Goal: Task Accomplishment & Management: Use online tool/utility

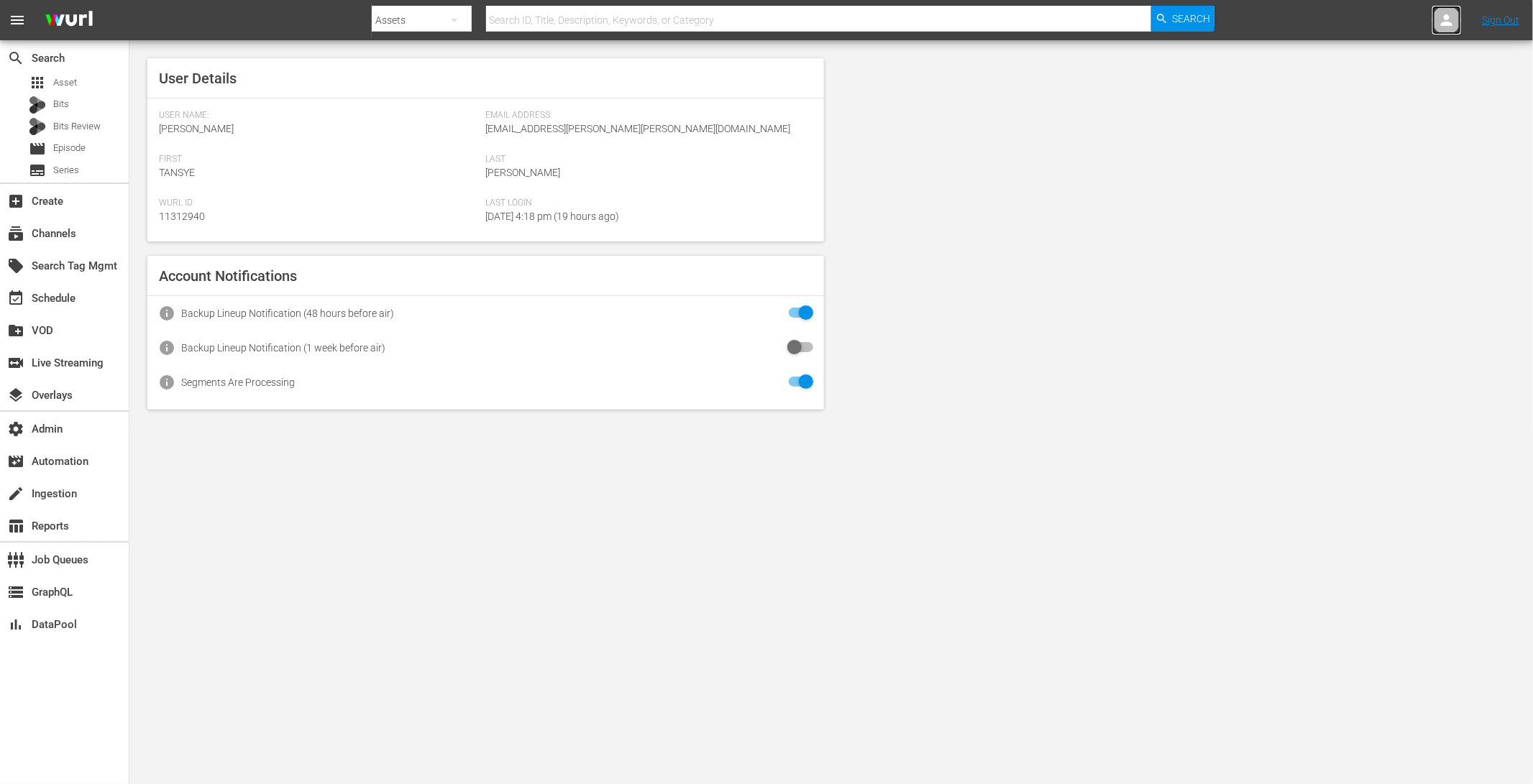
click at [1451, 10] on div at bounding box center [1445, 20] width 28 height 28
click at [1451, 10] on input "text" at bounding box center [1408, 21] width 184 height 34
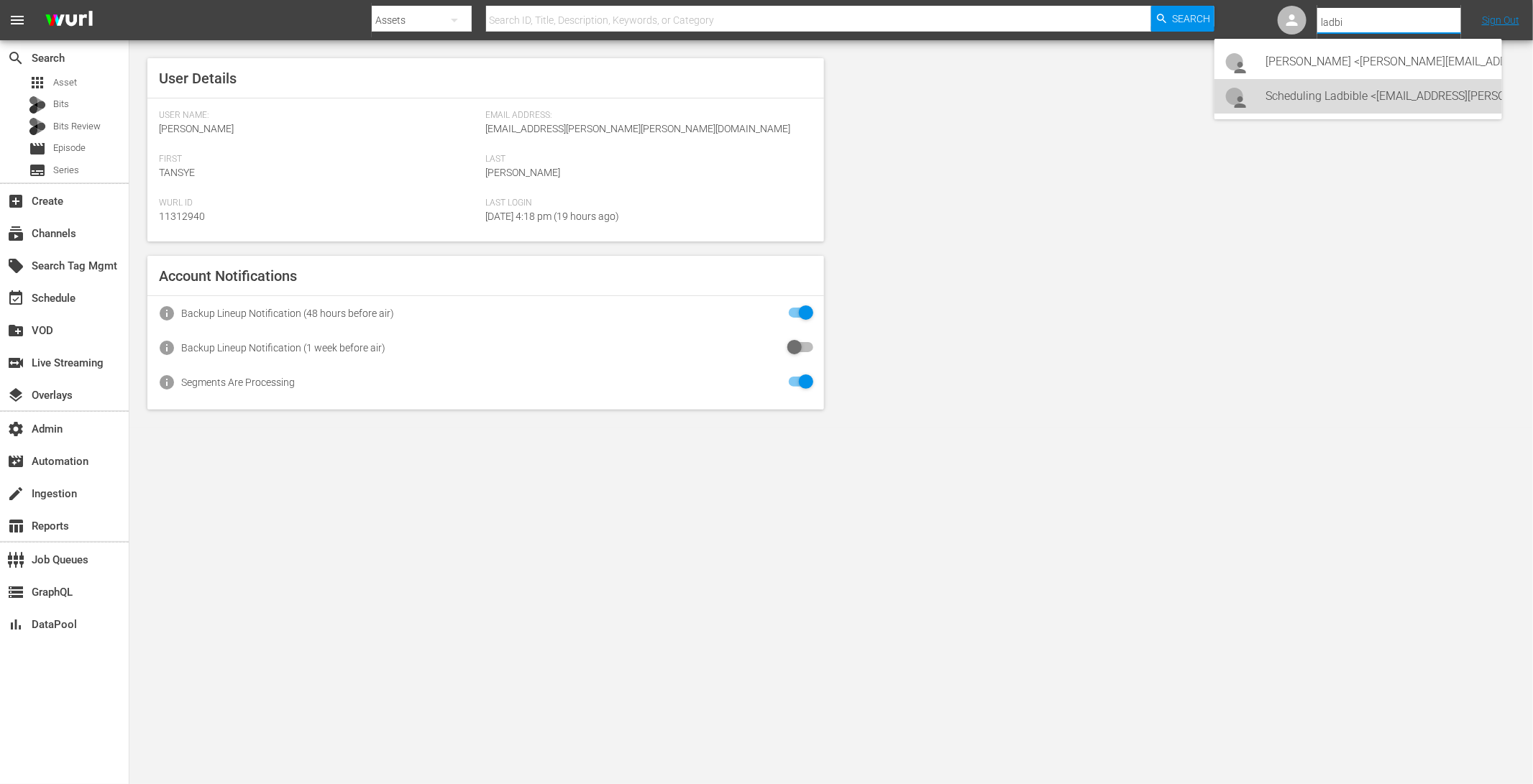
click at [1398, 98] on div "Scheduling Ladbible <[EMAIL_ADDRESS][PERSON_NAME][DOMAIN_NAME]>" at bounding box center [1378, 96] width 224 height 34
type input "Scheduling Ladbible (11314840)"
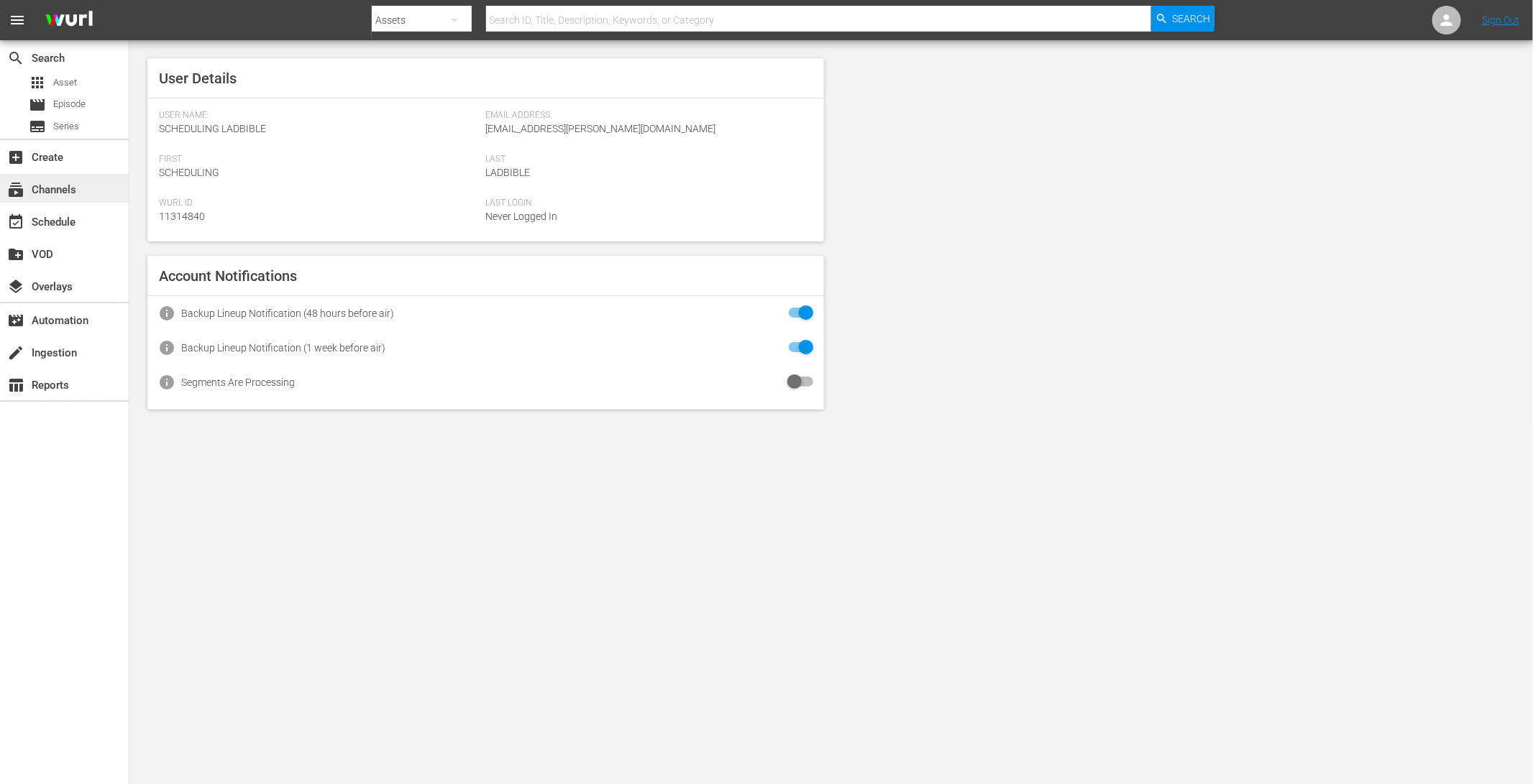
click at [96, 192] on div "subscriptions Channels" at bounding box center [64, 187] width 129 height 28
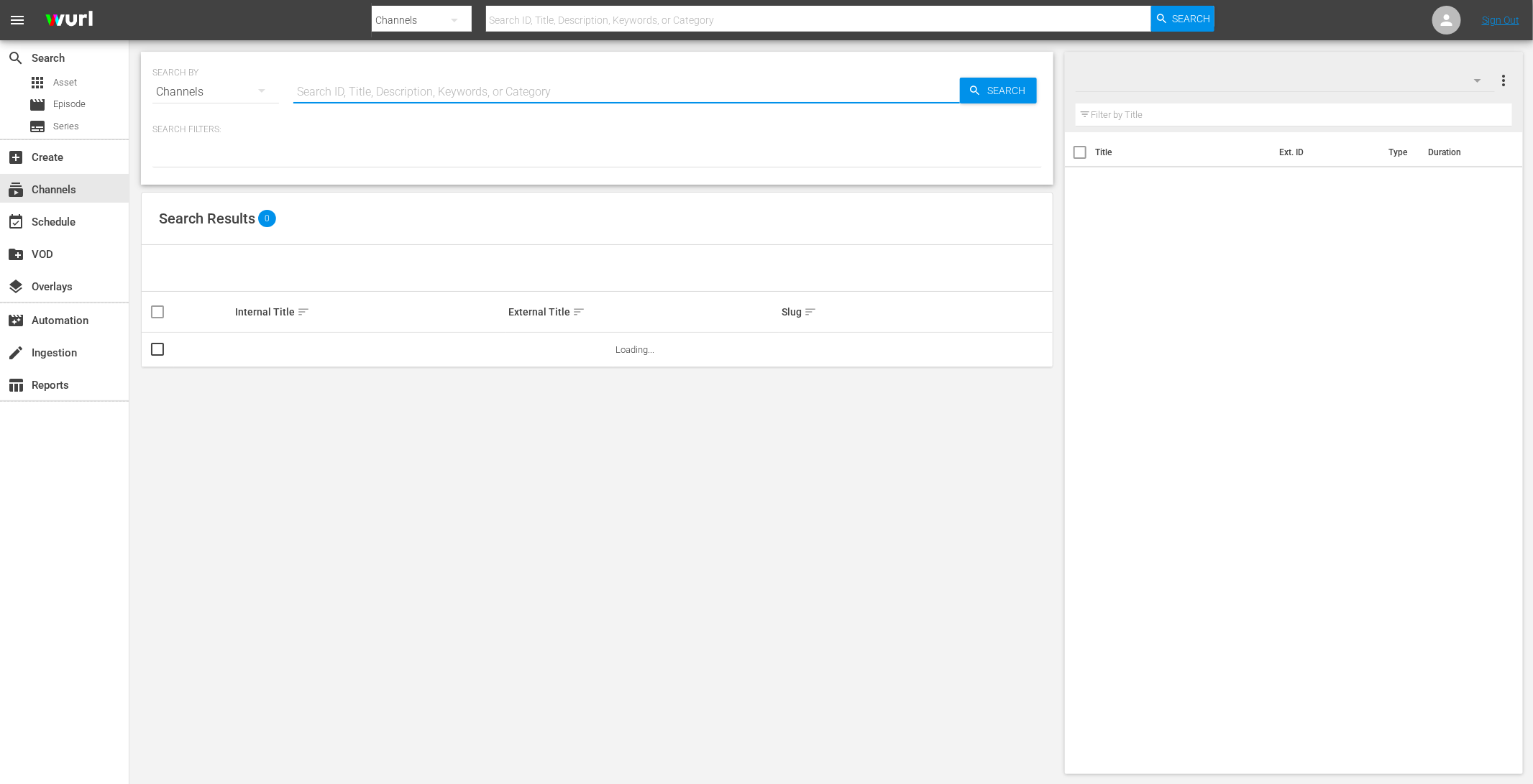
click at [469, 85] on input "text" at bounding box center [626, 92] width 666 height 34
click at [598, 89] on input "text" at bounding box center [626, 92] width 666 height 34
type input "ladb"
type input "ladbible"
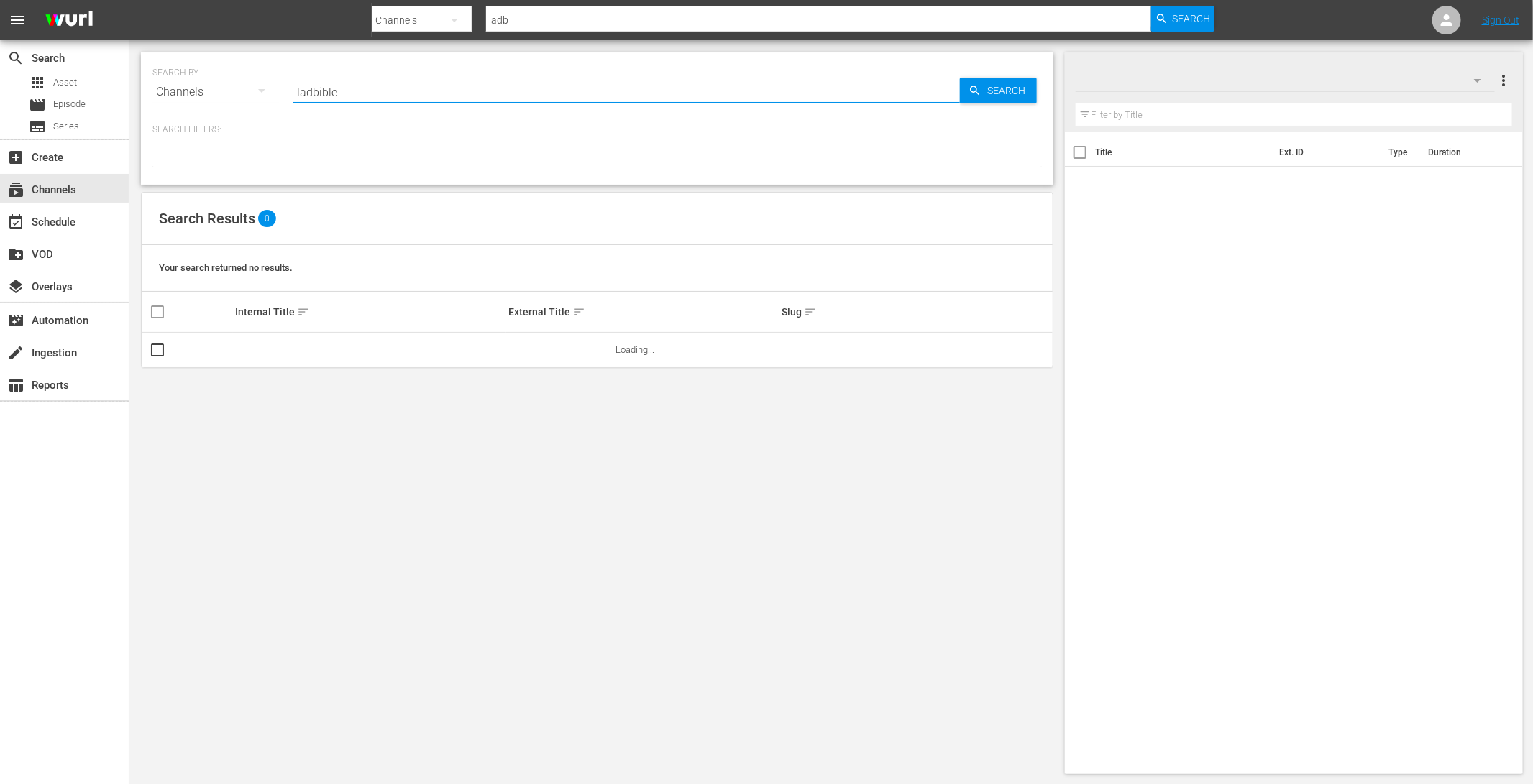
type input "ladbible"
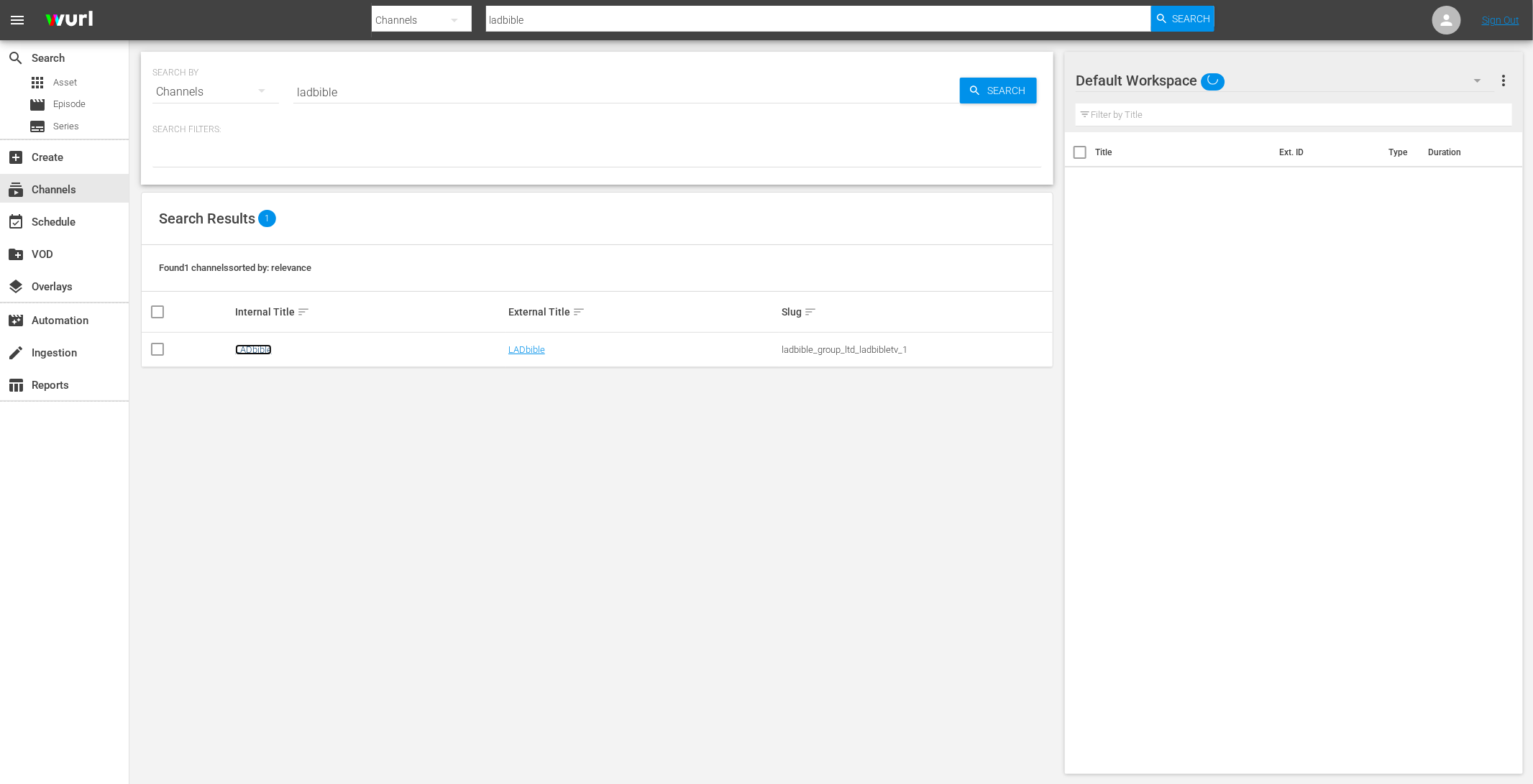
click at [258, 351] on link "LADbible" at bounding box center [254, 349] width 37 height 11
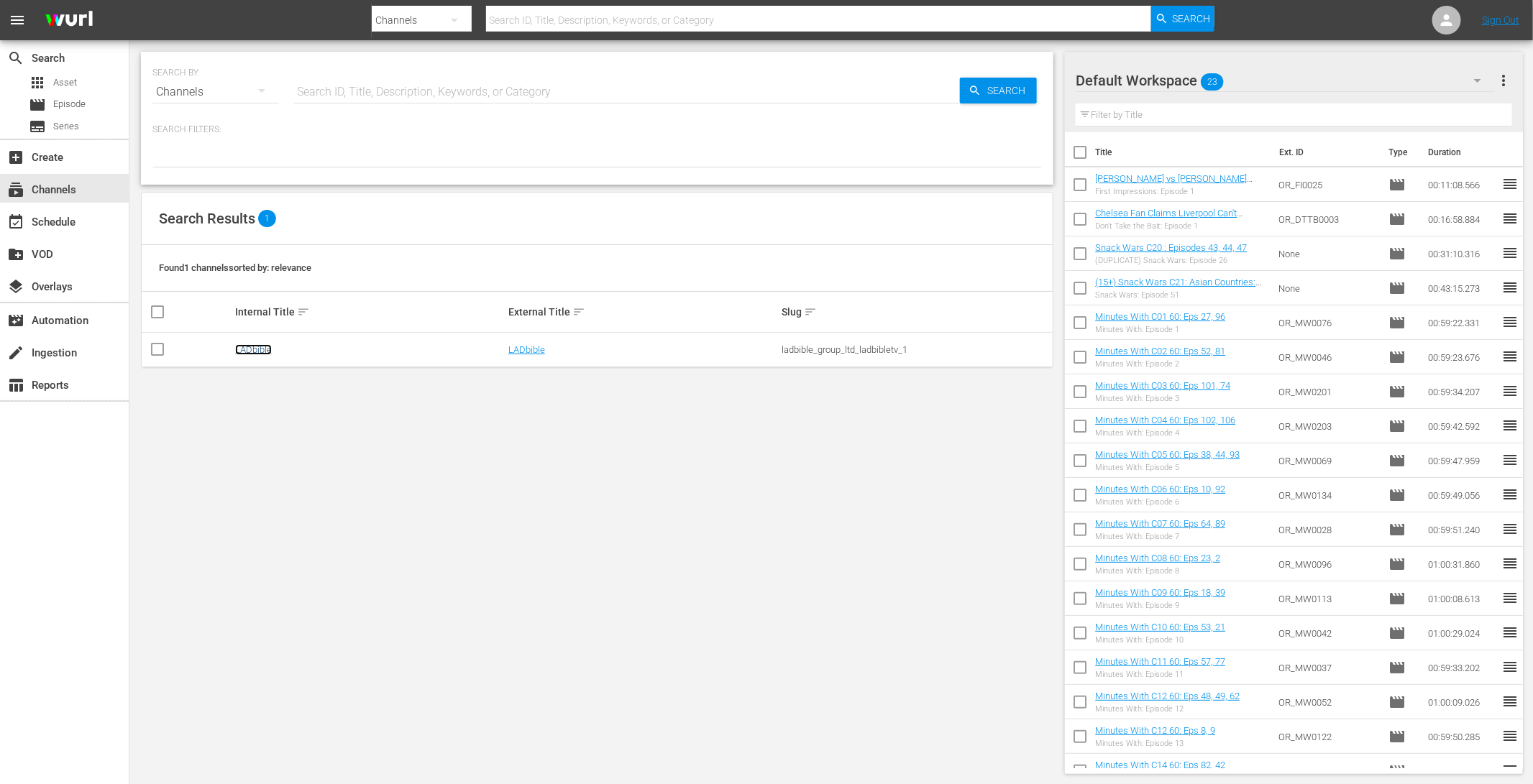
click at [255, 346] on link "LADbible" at bounding box center [254, 349] width 37 height 11
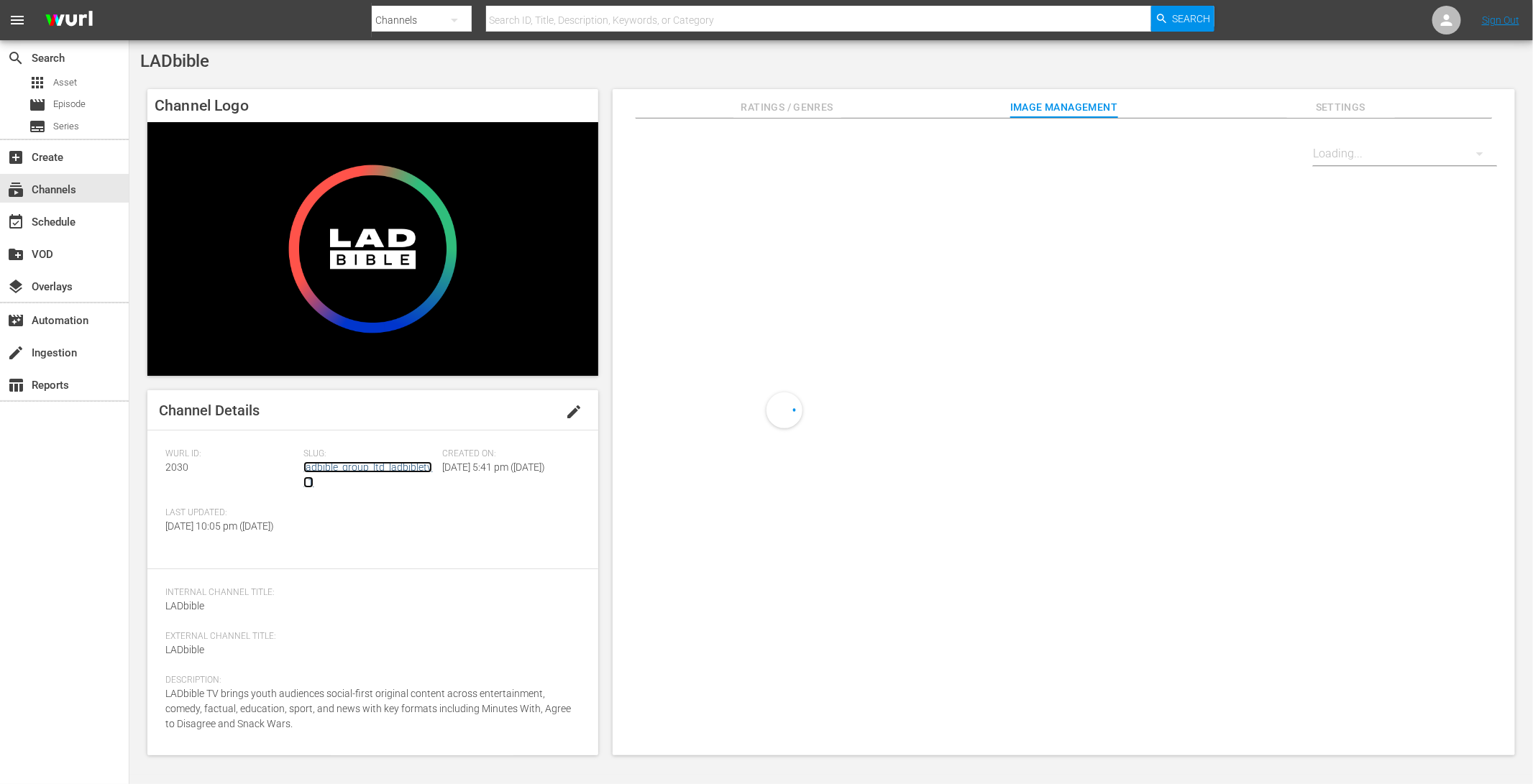
click at [347, 463] on link "ladbible_group_ltd_ladbibletv_1" at bounding box center [368, 474] width 129 height 26
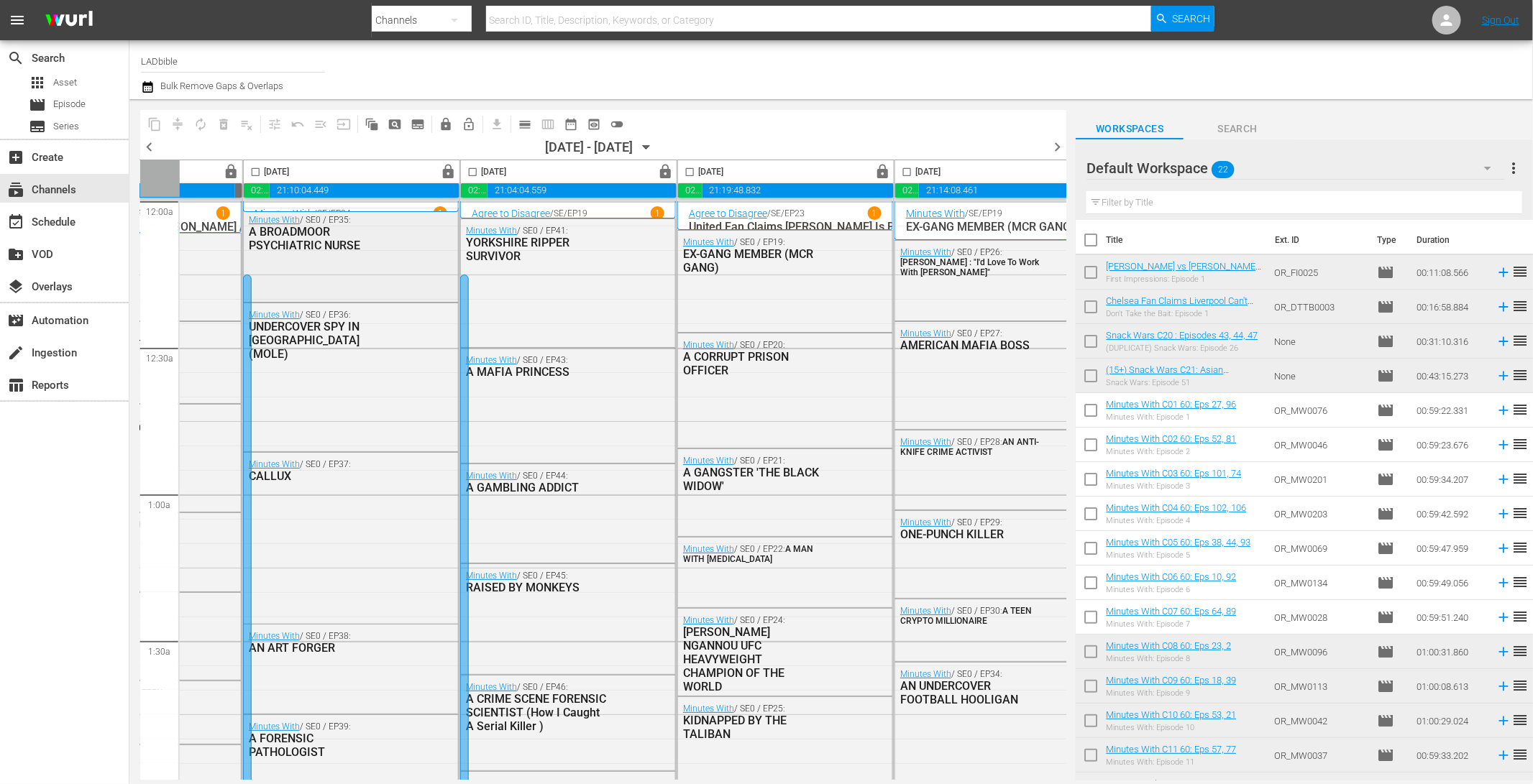
scroll to position [0, 637]
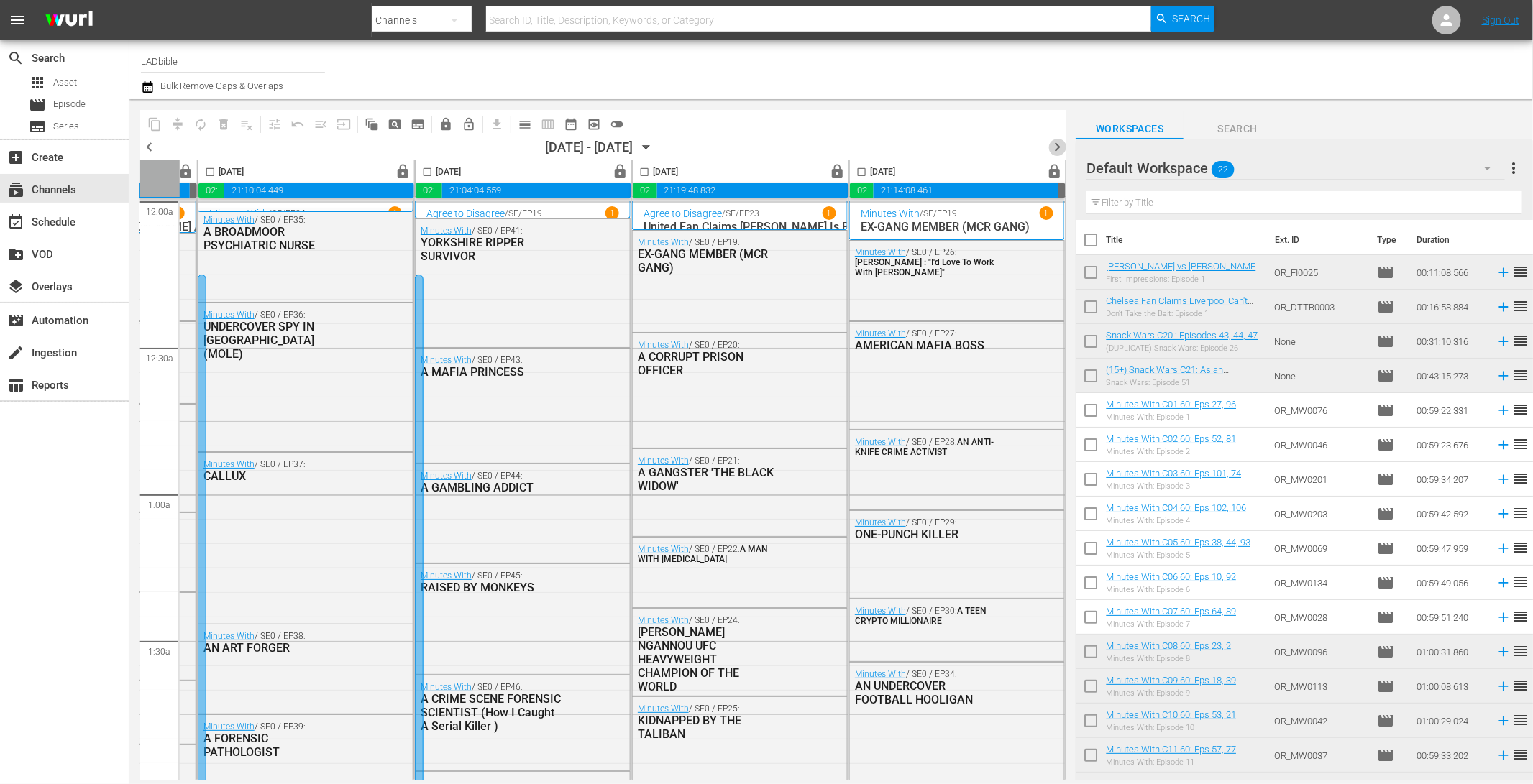
click at [1057, 148] on span "chevron_right" at bounding box center [1057, 147] width 18 height 18
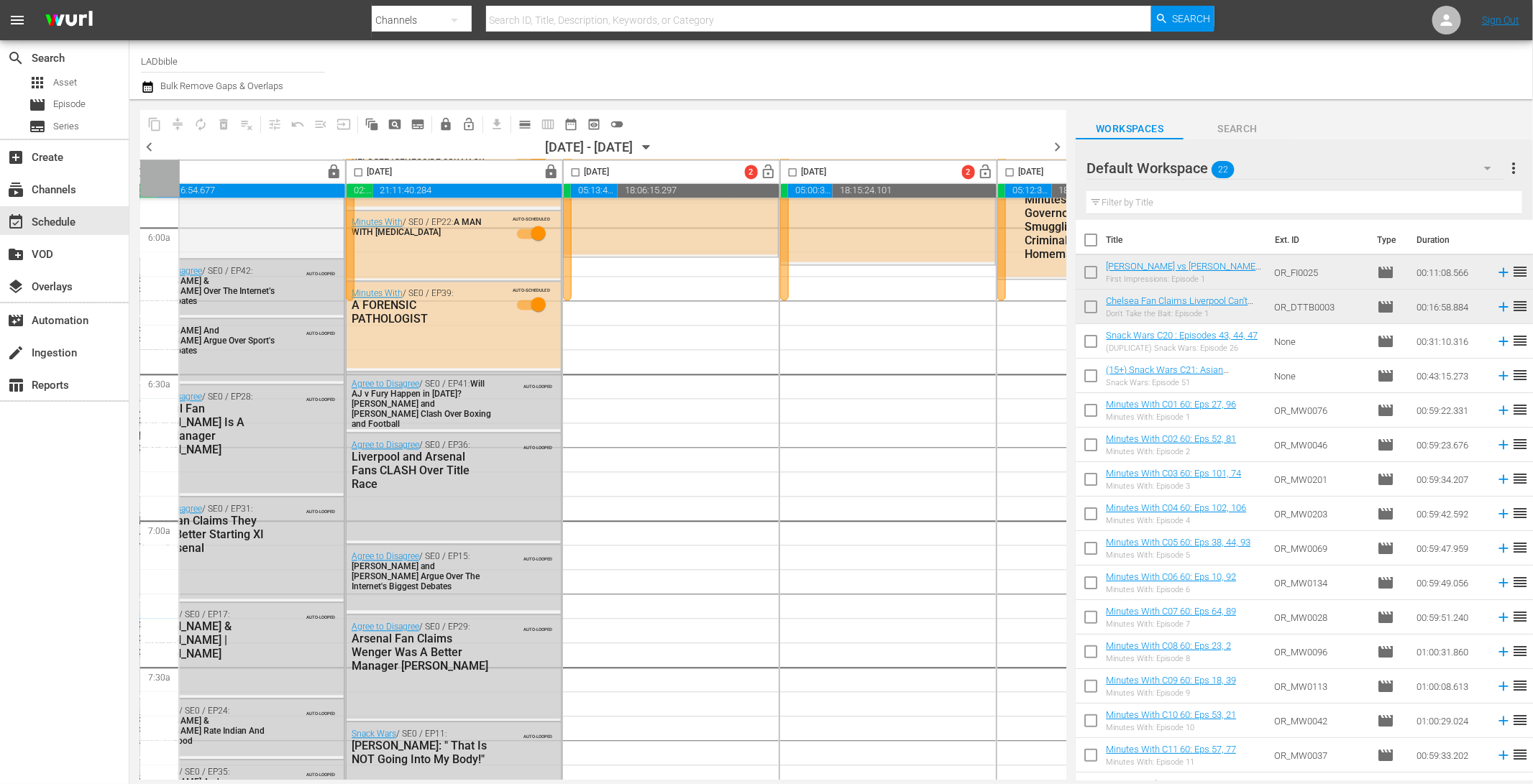
scroll to position [1762, 486]
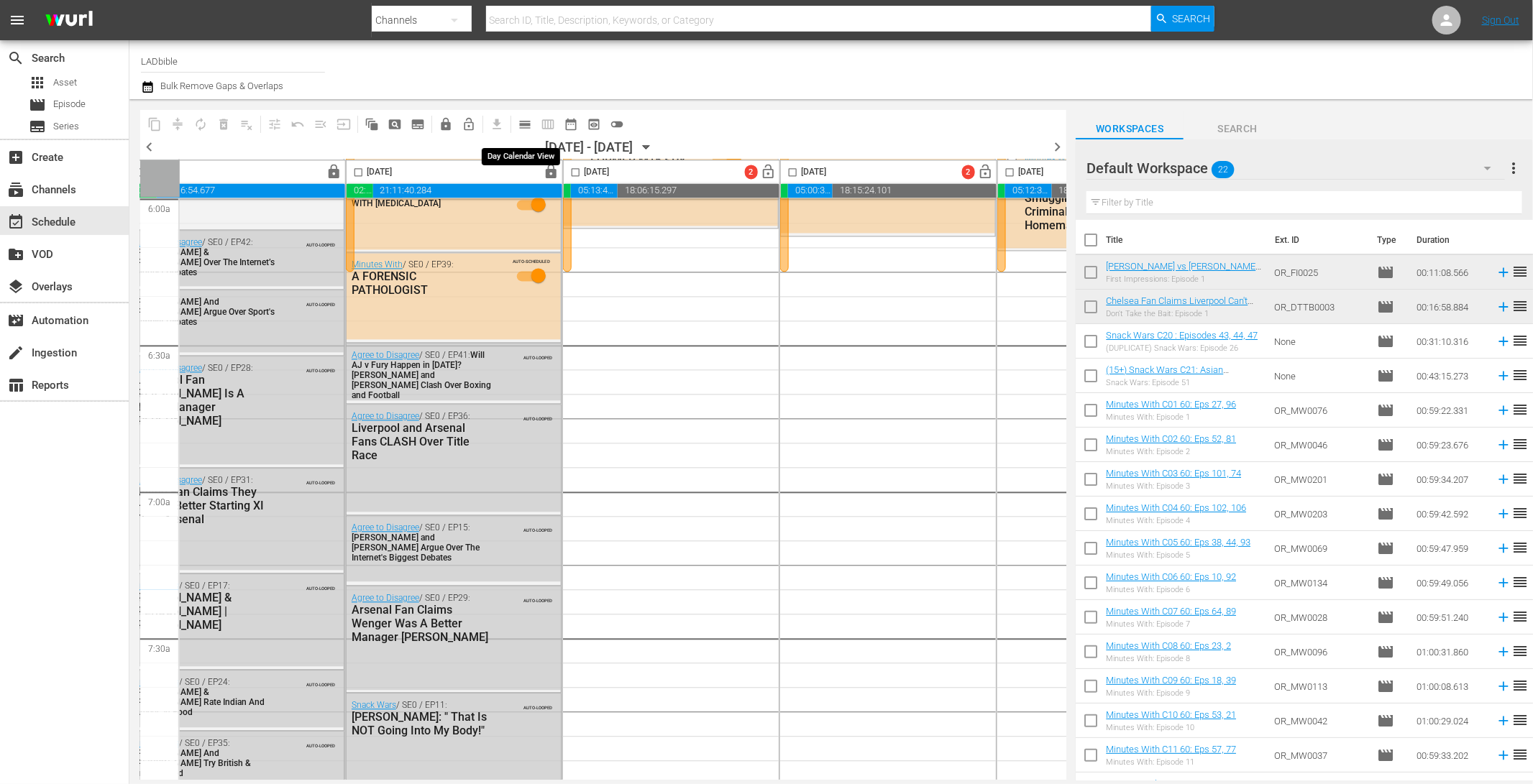
click at [523, 126] on span "calendar_view_day_outlined" at bounding box center [525, 124] width 15 height 15
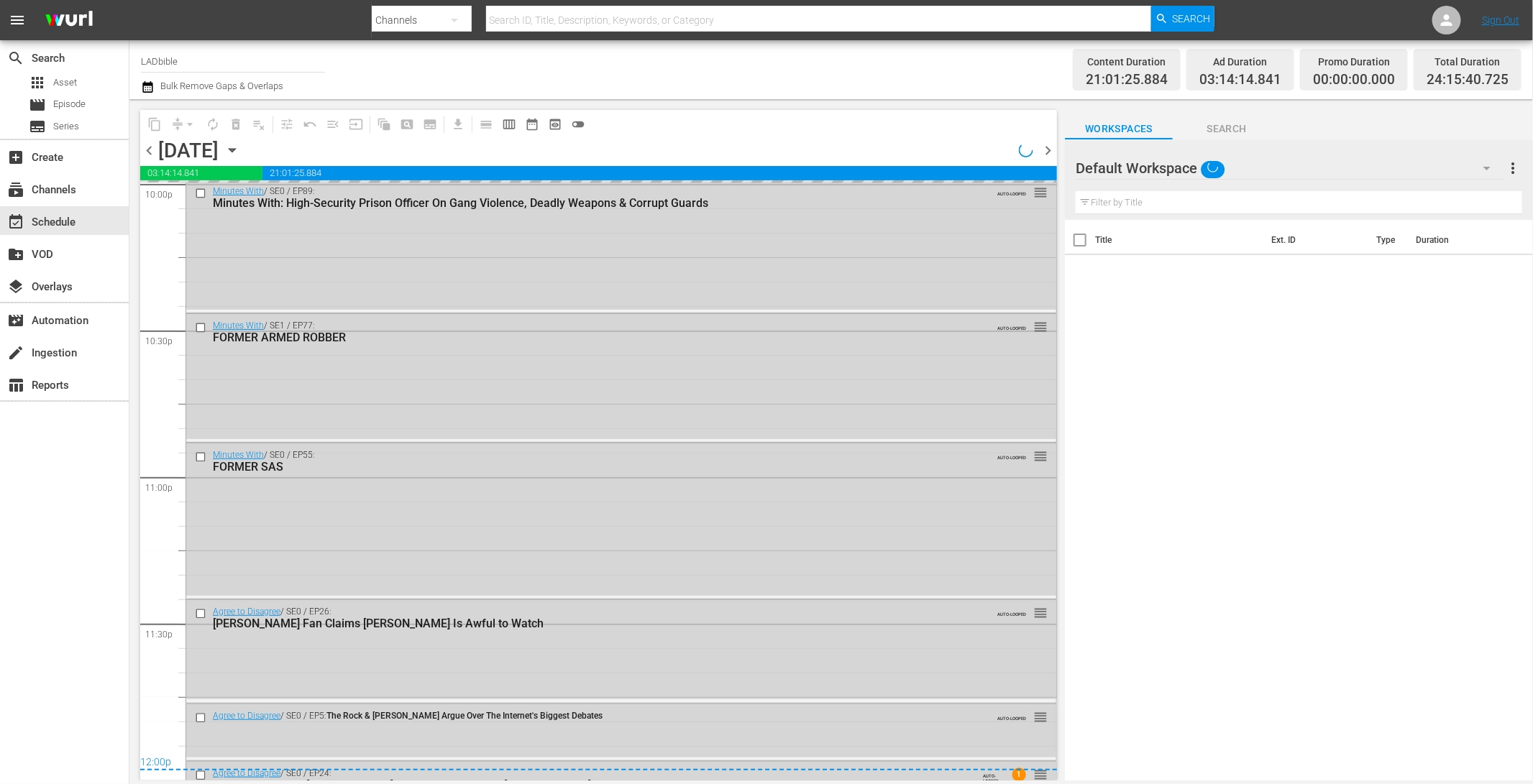
scroll to position [6537, 0]
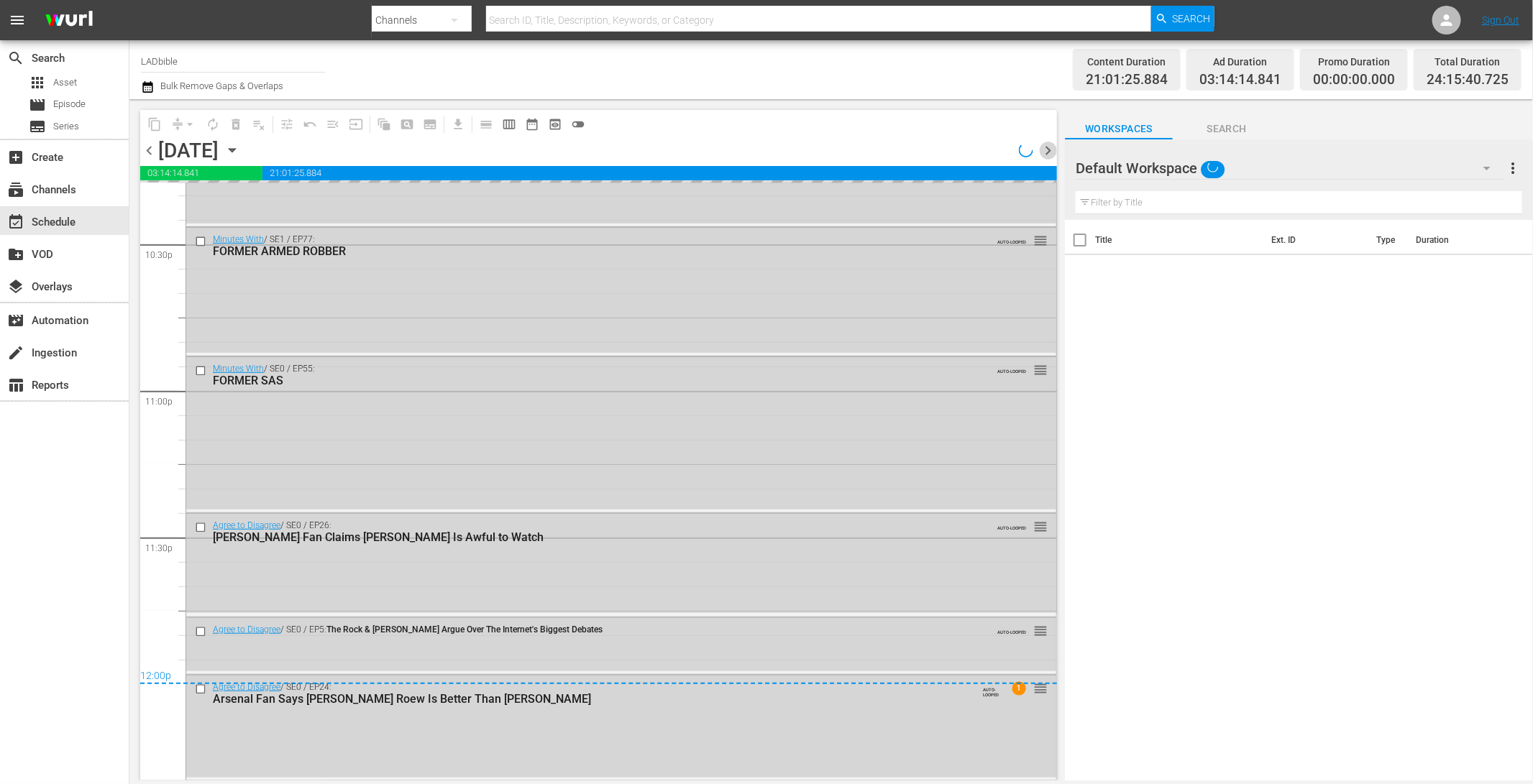
click at [1049, 151] on span "chevron_right" at bounding box center [1047, 150] width 18 height 18
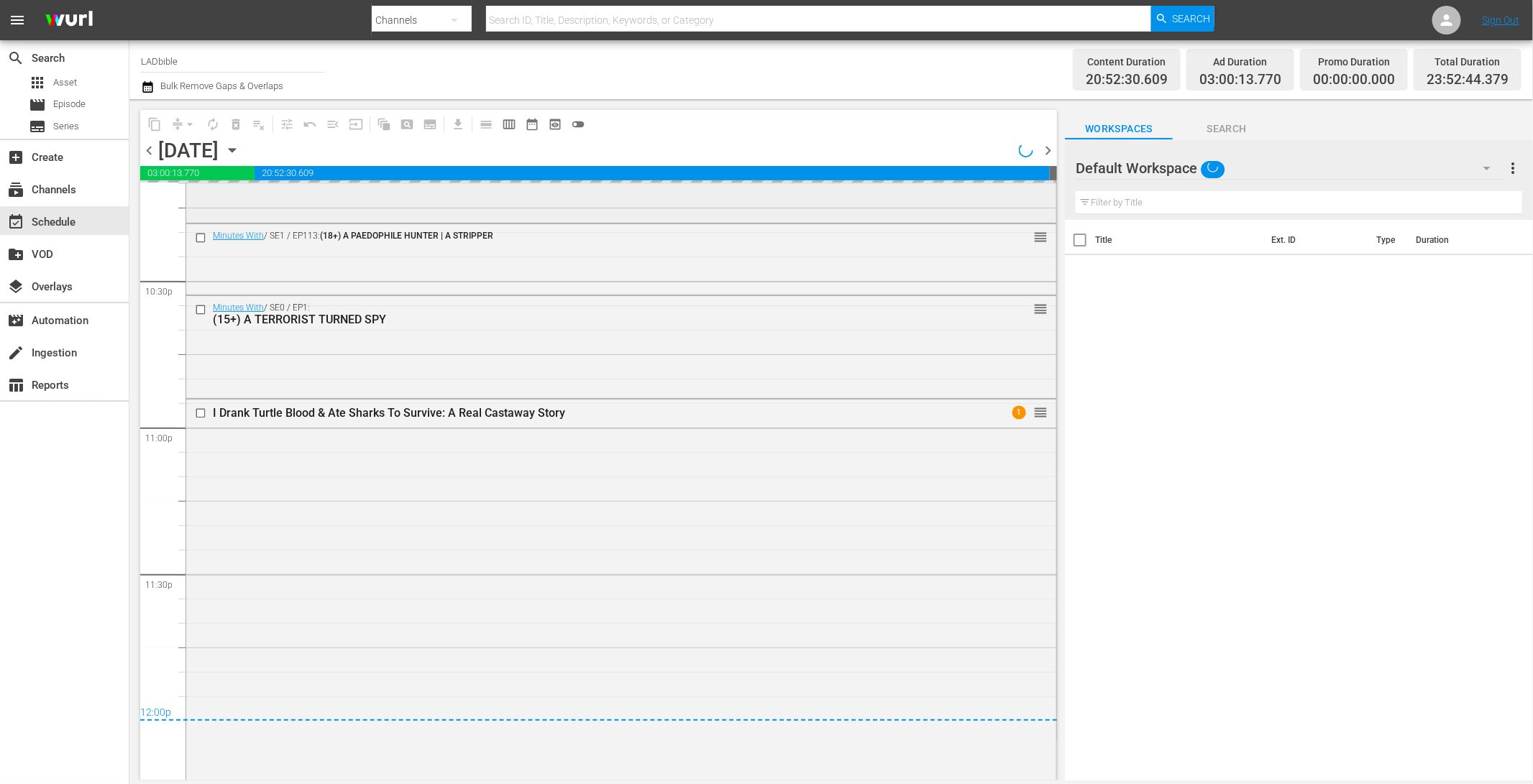
scroll to position [6502, 0]
click at [1049, 147] on span "chevron_right" at bounding box center [1047, 150] width 18 height 18
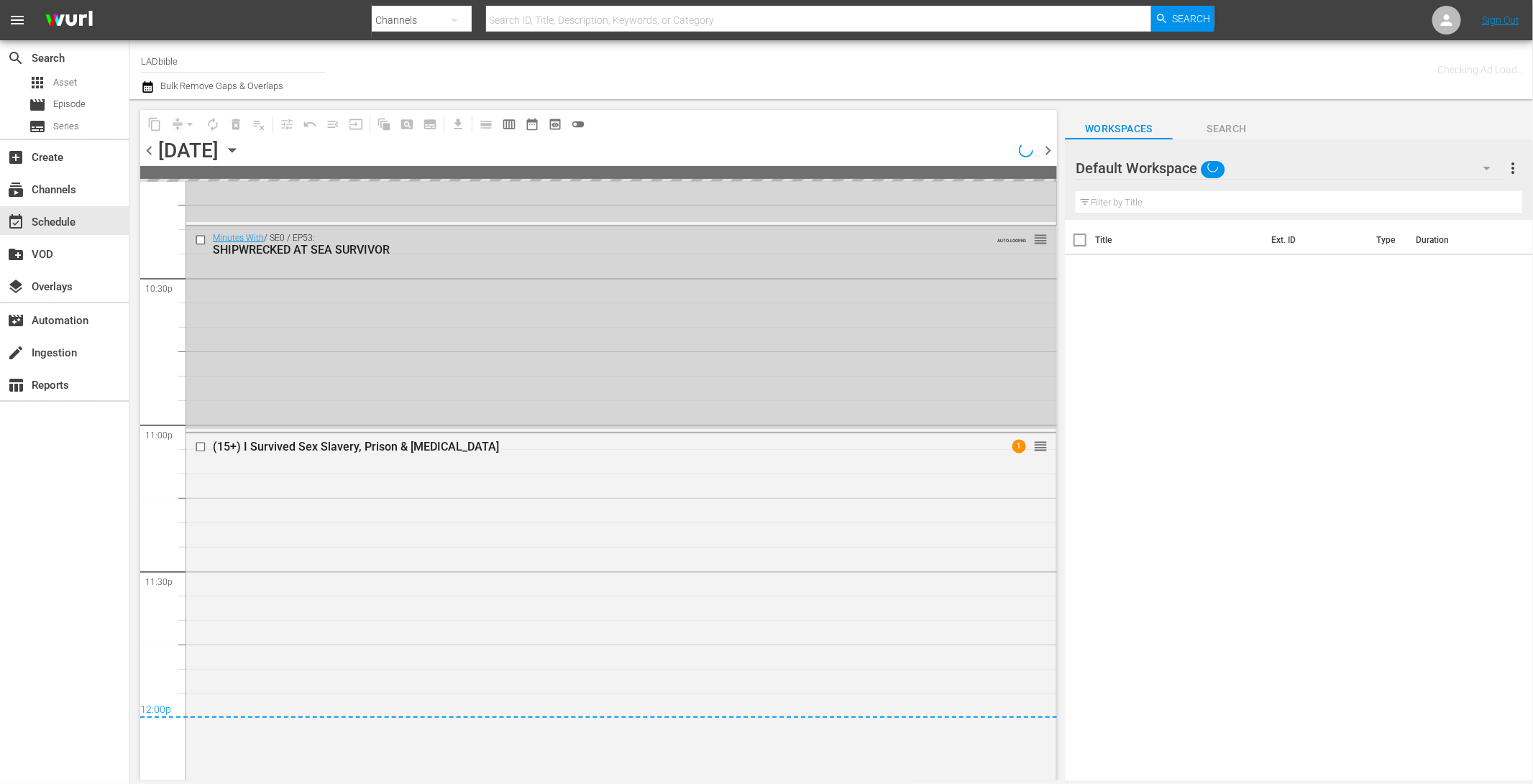
click at [1047, 149] on span "chevron_right" at bounding box center [1047, 150] width 18 height 18
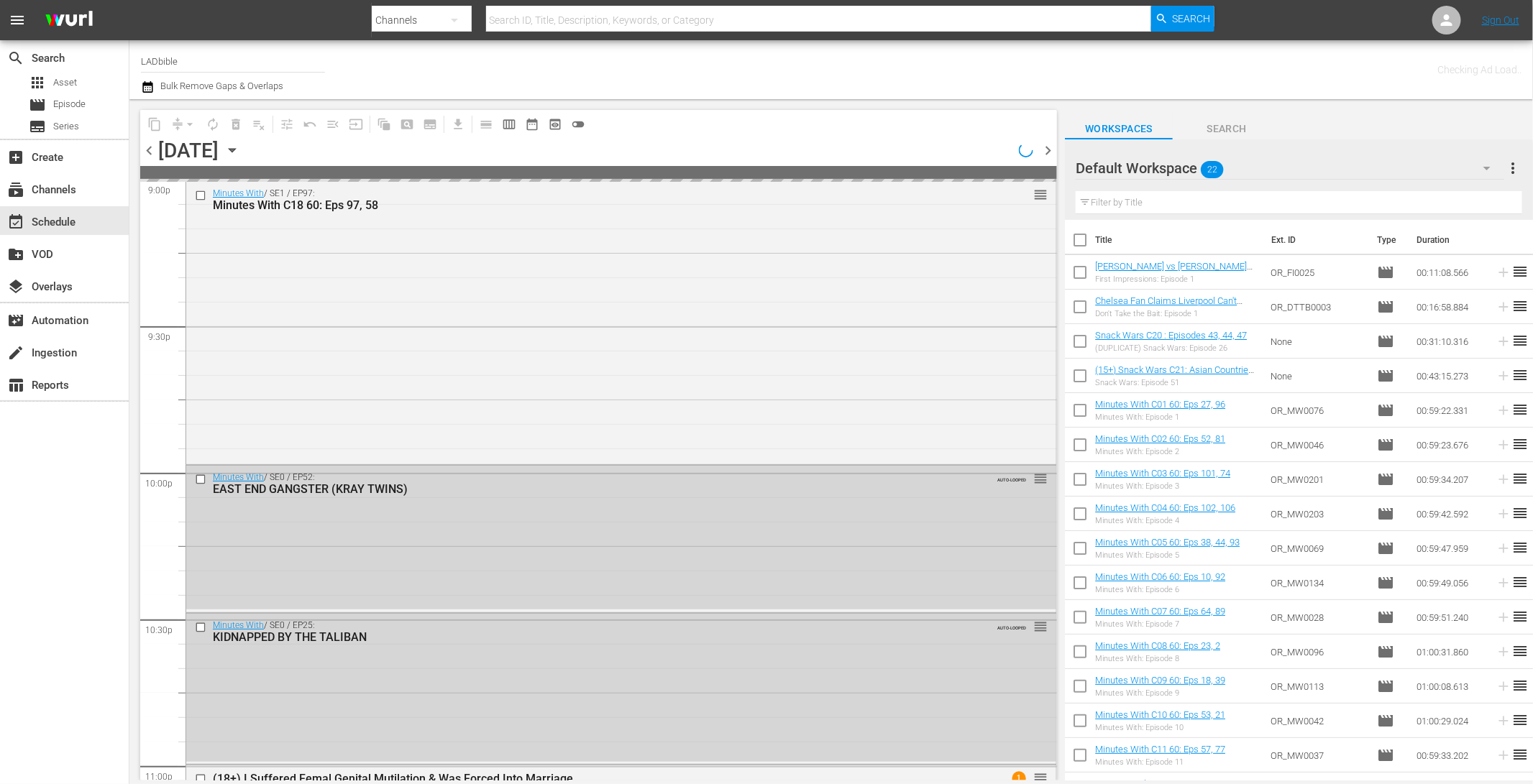
scroll to position [6067, 0]
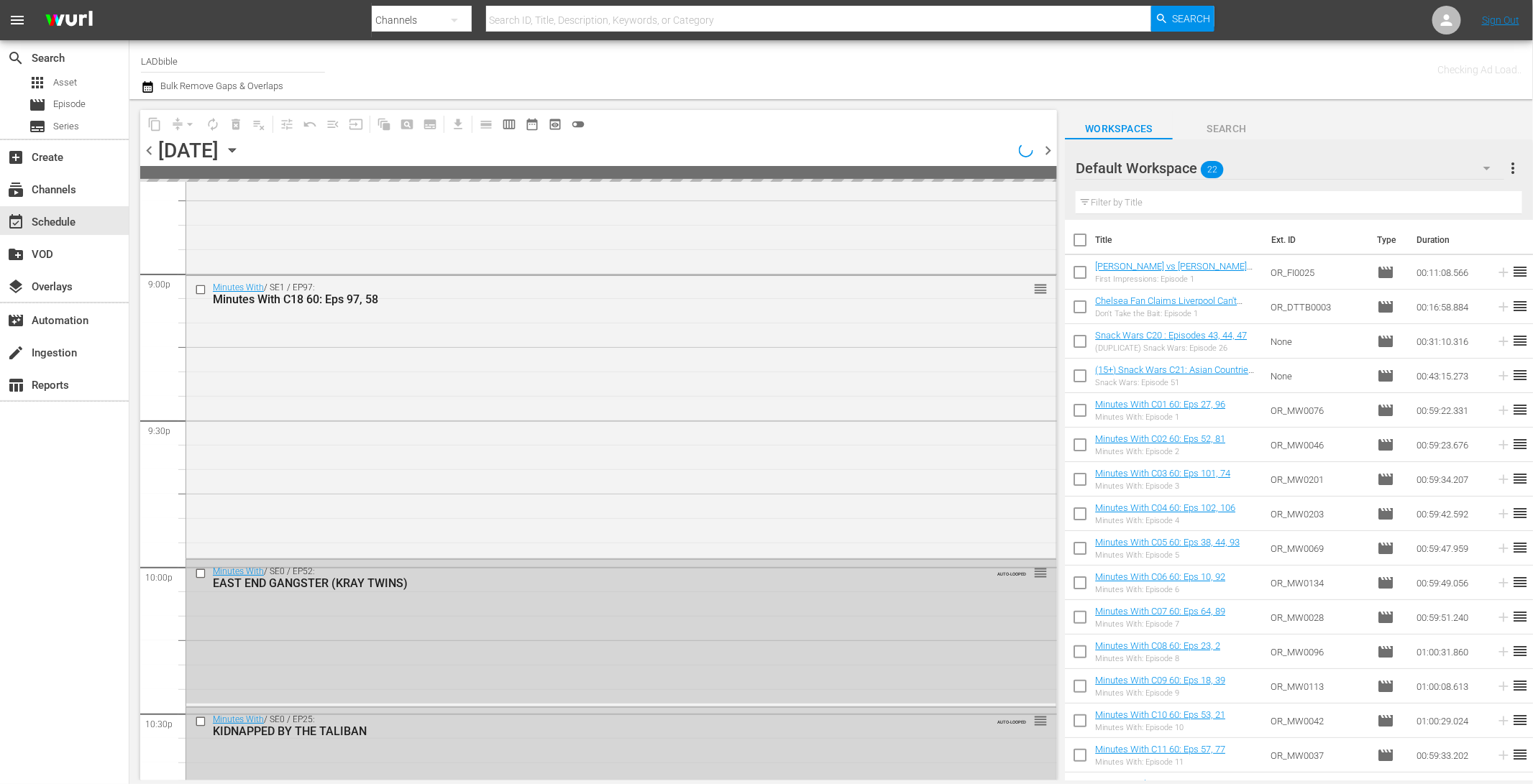
click at [1047, 147] on span "chevron_right" at bounding box center [1047, 150] width 18 height 18
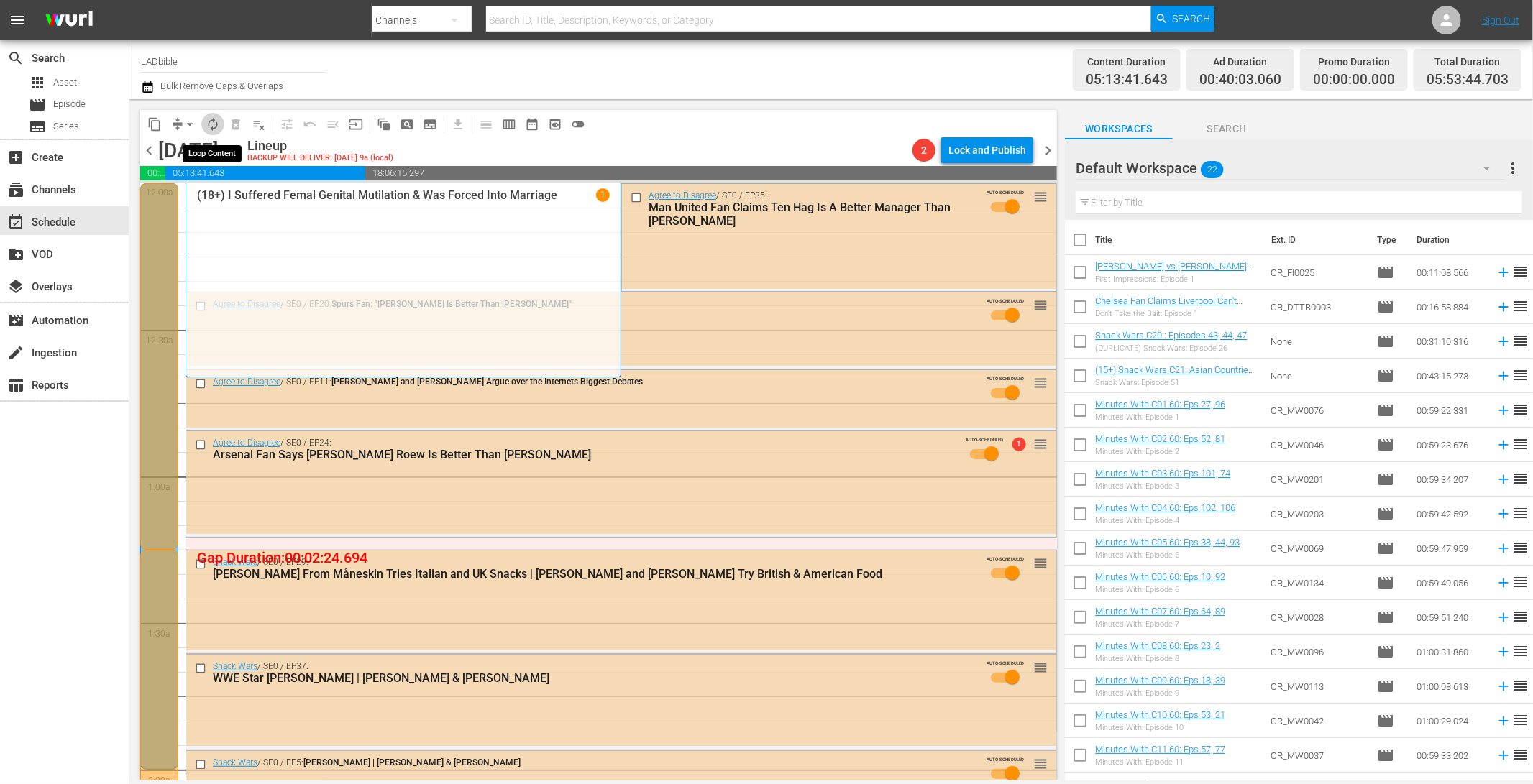
click at [217, 122] on span "autorenew_outlined" at bounding box center [213, 124] width 15 height 15
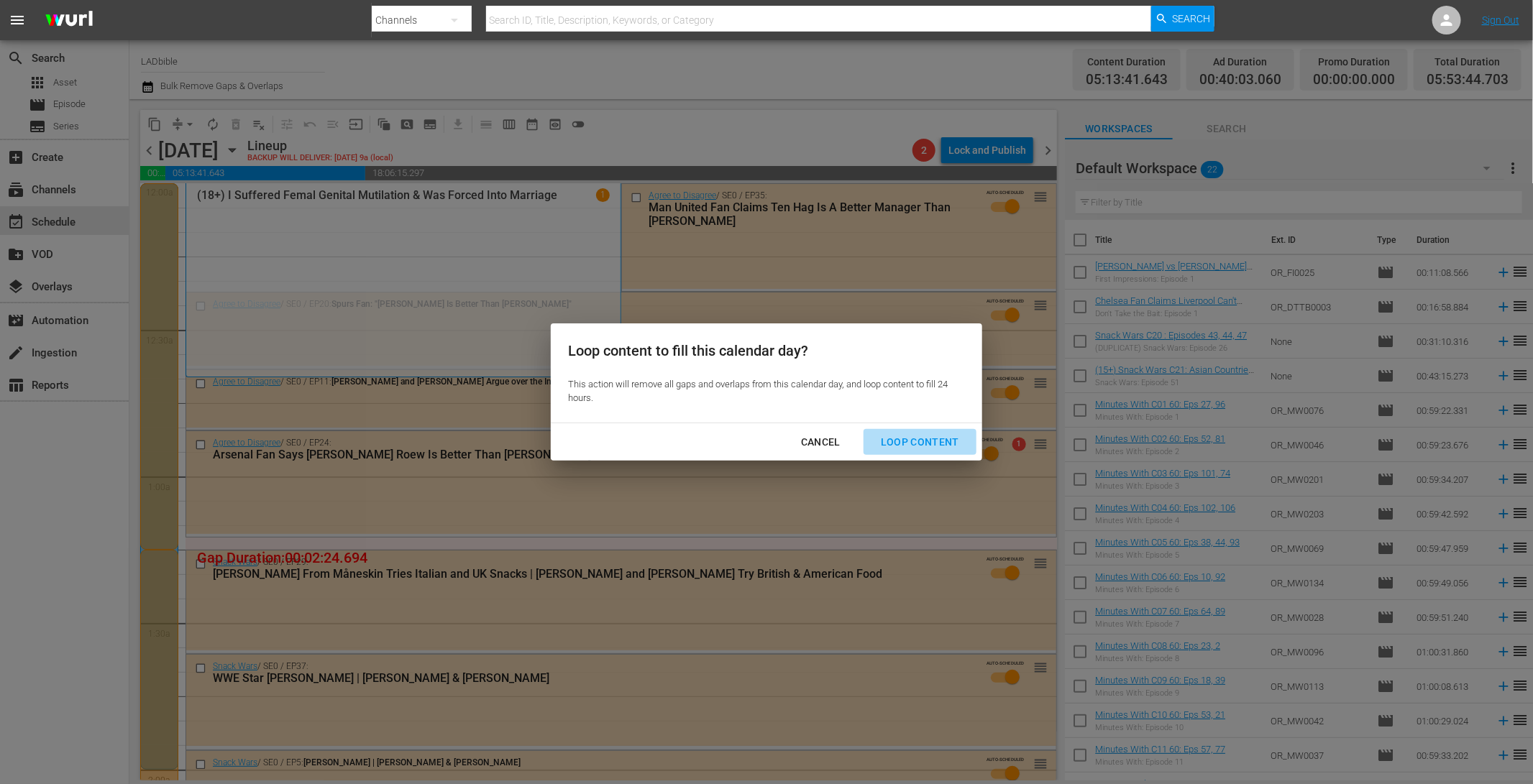
click at [927, 429] on button "Loop Content" at bounding box center [920, 442] width 113 height 26
